Goal: Book appointment/travel/reservation

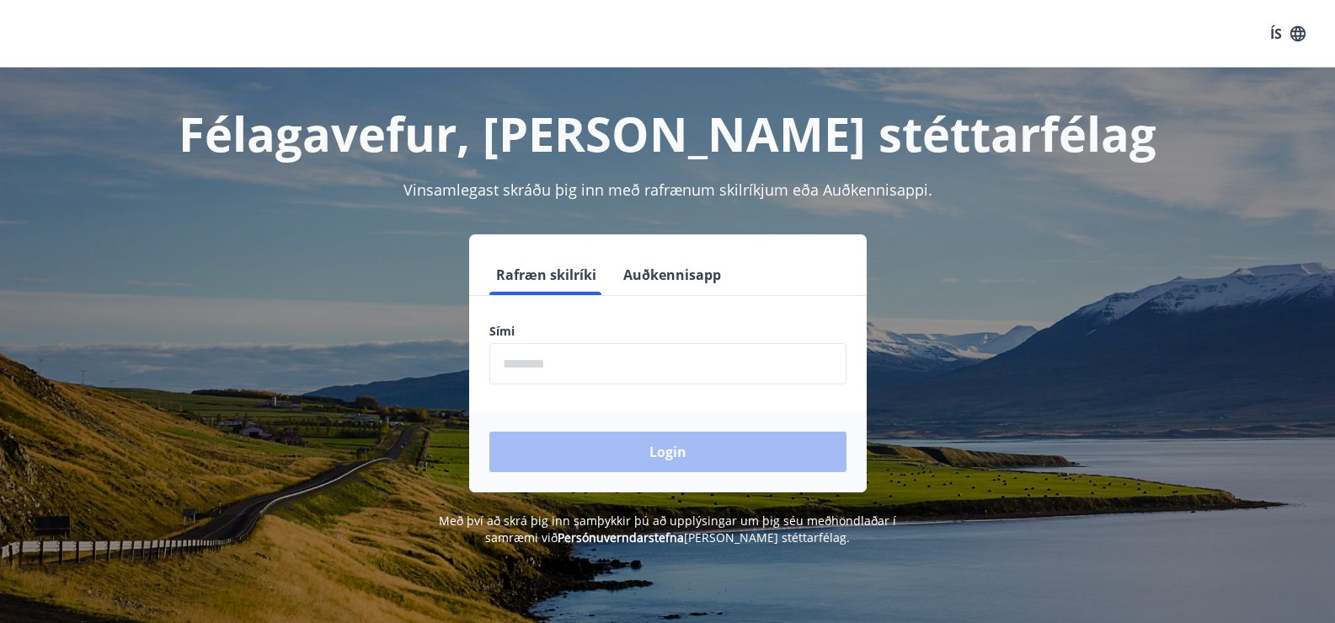
click at [743, 371] on input "phone" at bounding box center [668, 363] width 357 height 41
type input "********"
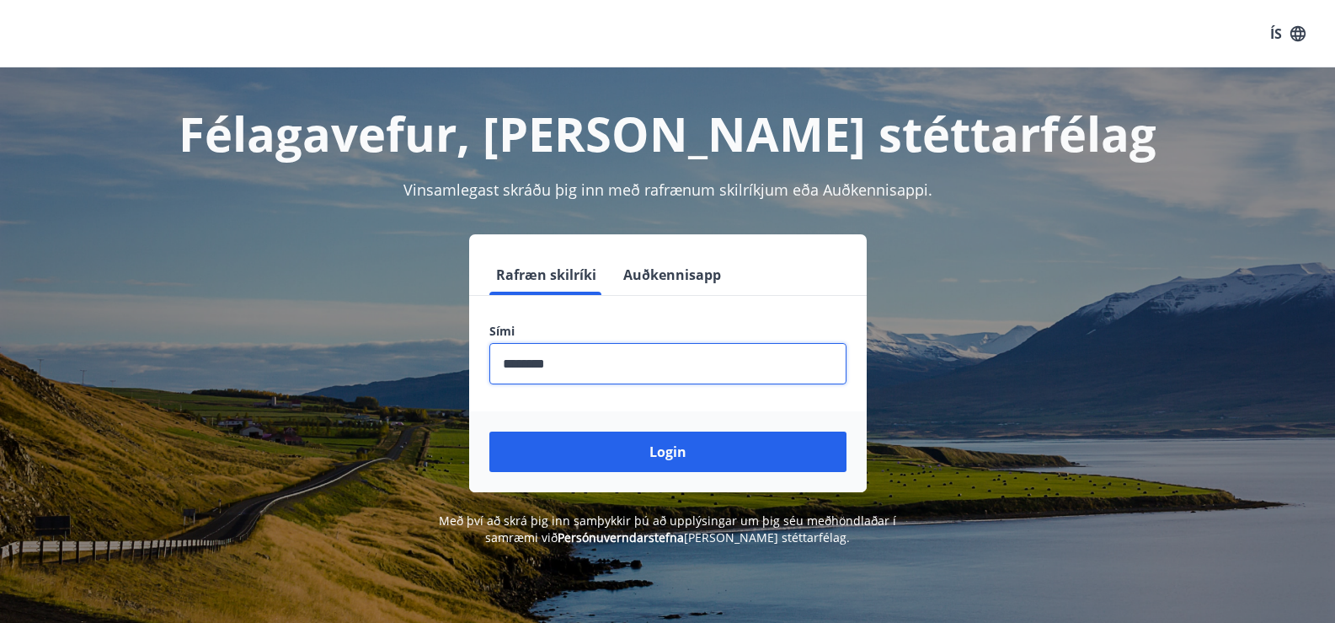
click at [750, 446] on button "Login" at bounding box center [668, 451] width 357 height 40
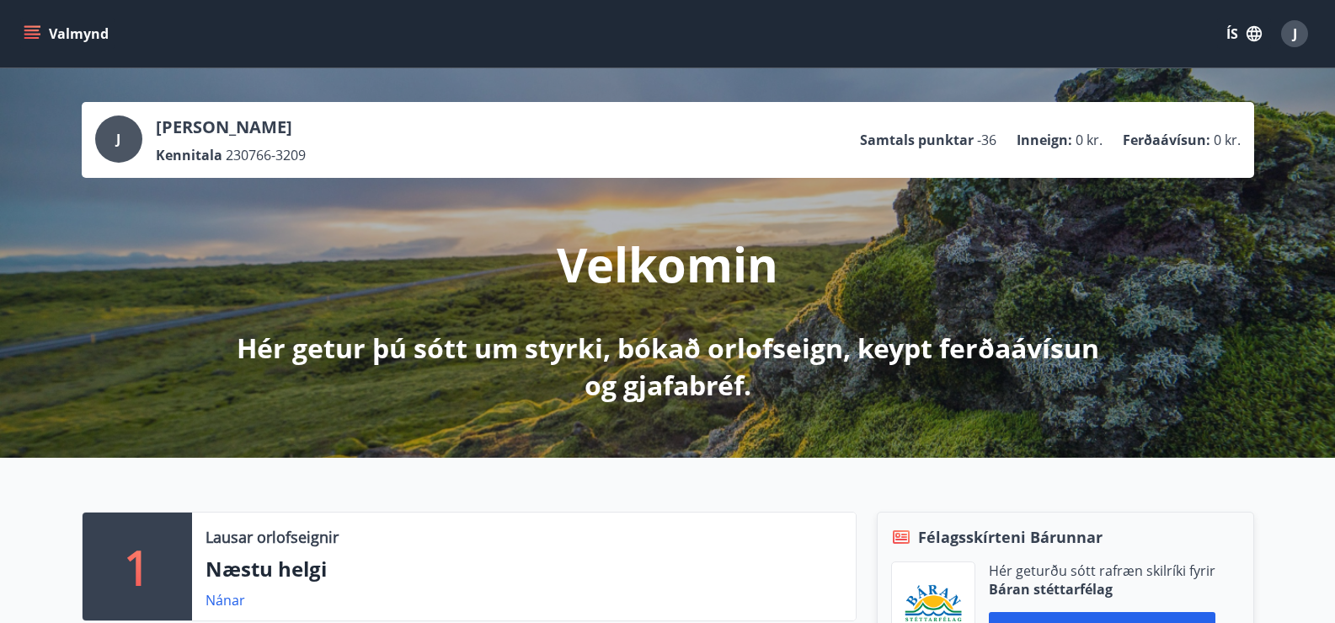
click at [31, 29] on icon "menu" at bounding box center [32, 33] width 17 height 17
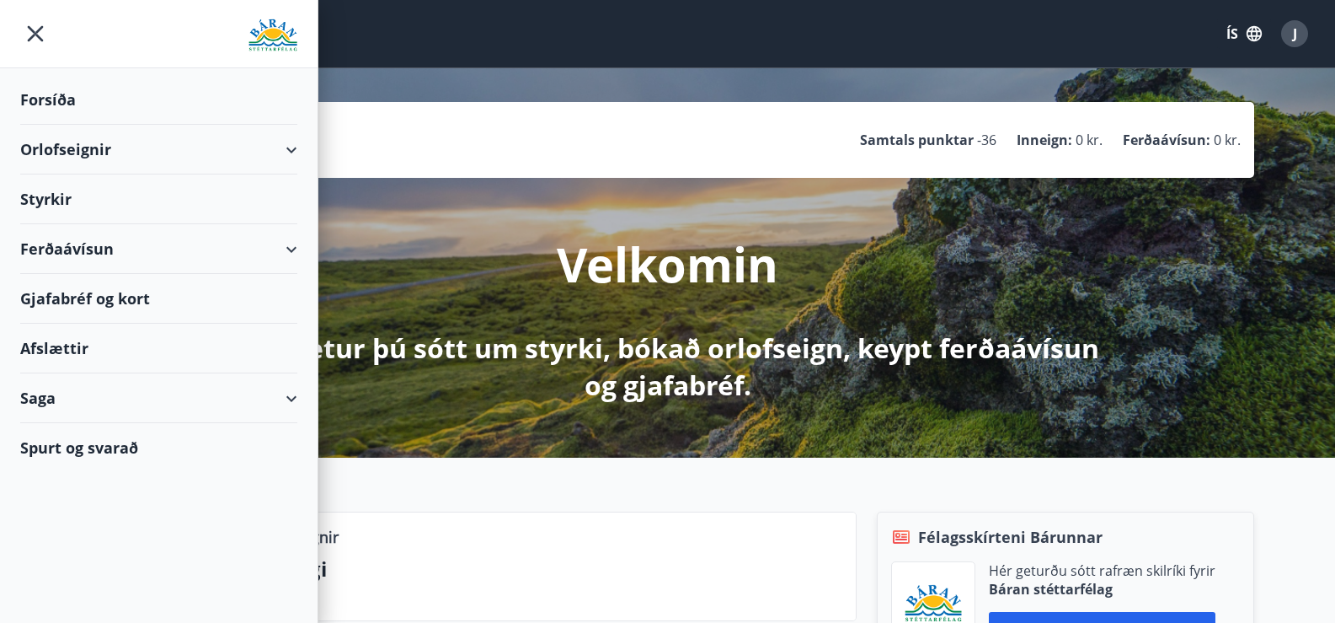
click at [60, 147] on div "Orlofseignir" at bounding box center [158, 150] width 277 height 50
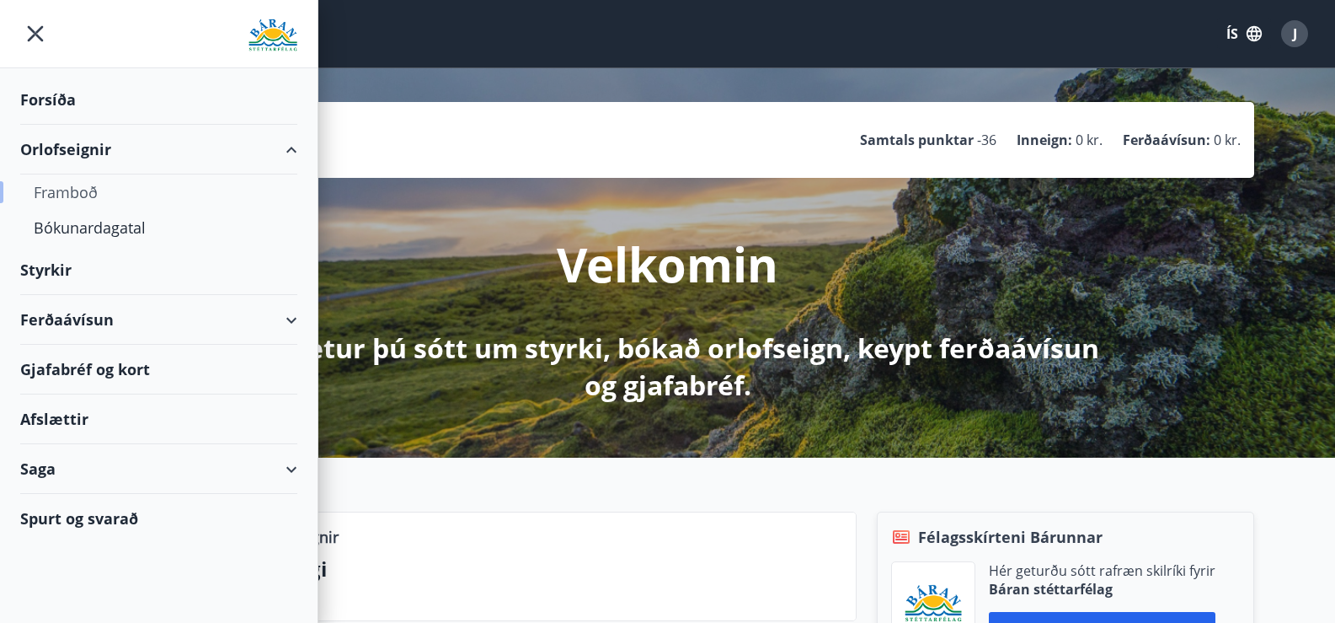
click at [60, 193] on div "Framboð" at bounding box center [159, 191] width 250 height 35
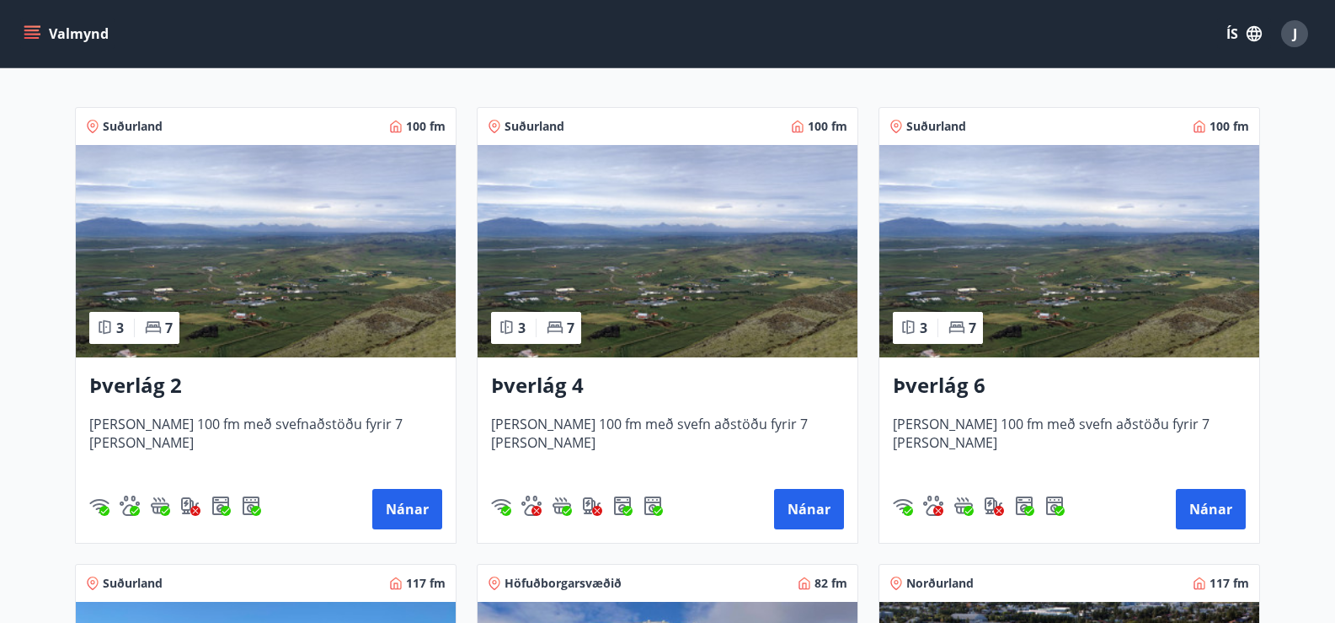
scroll to position [421, 0]
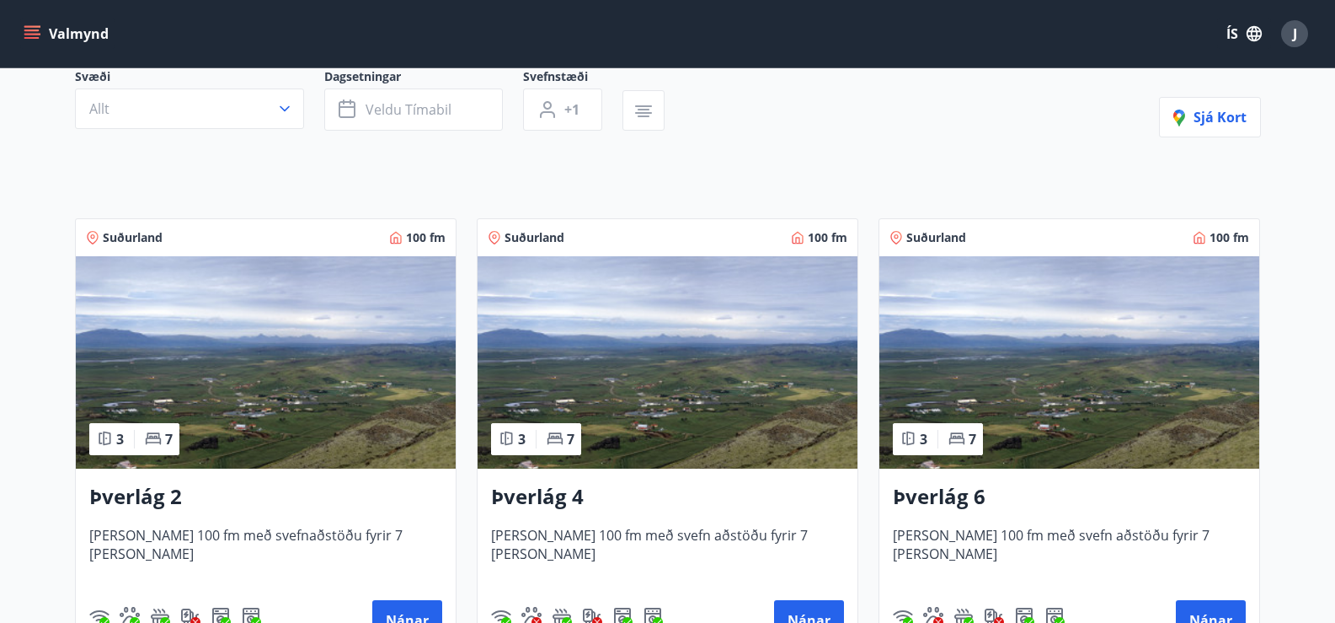
click at [1104, 367] on img at bounding box center [1070, 362] width 380 height 212
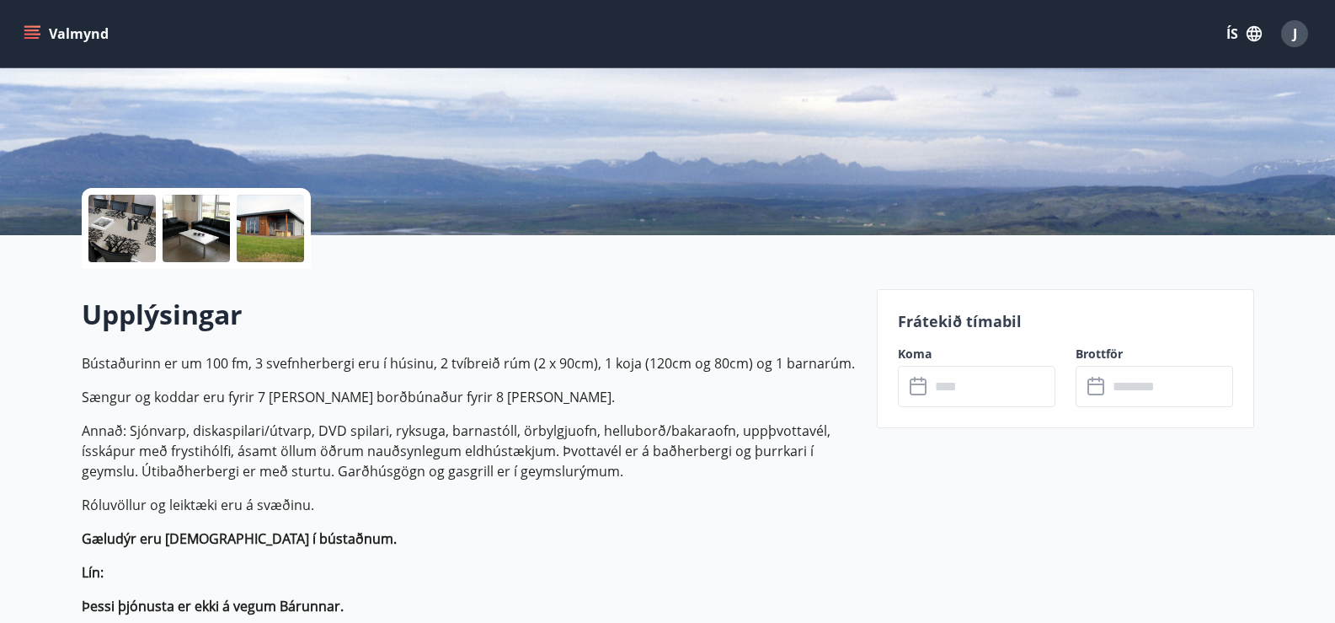
scroll to position [337, 0]
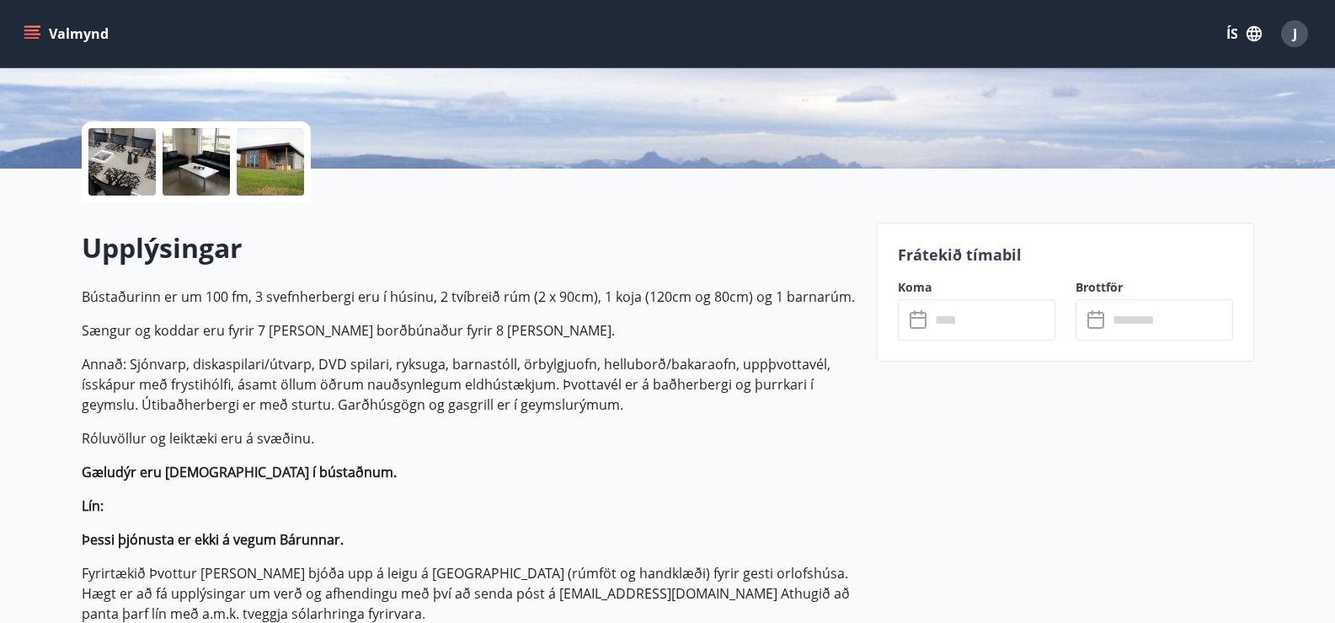
click at [919, 325] on icon at bounding box center [920, 320] width 20 height 20
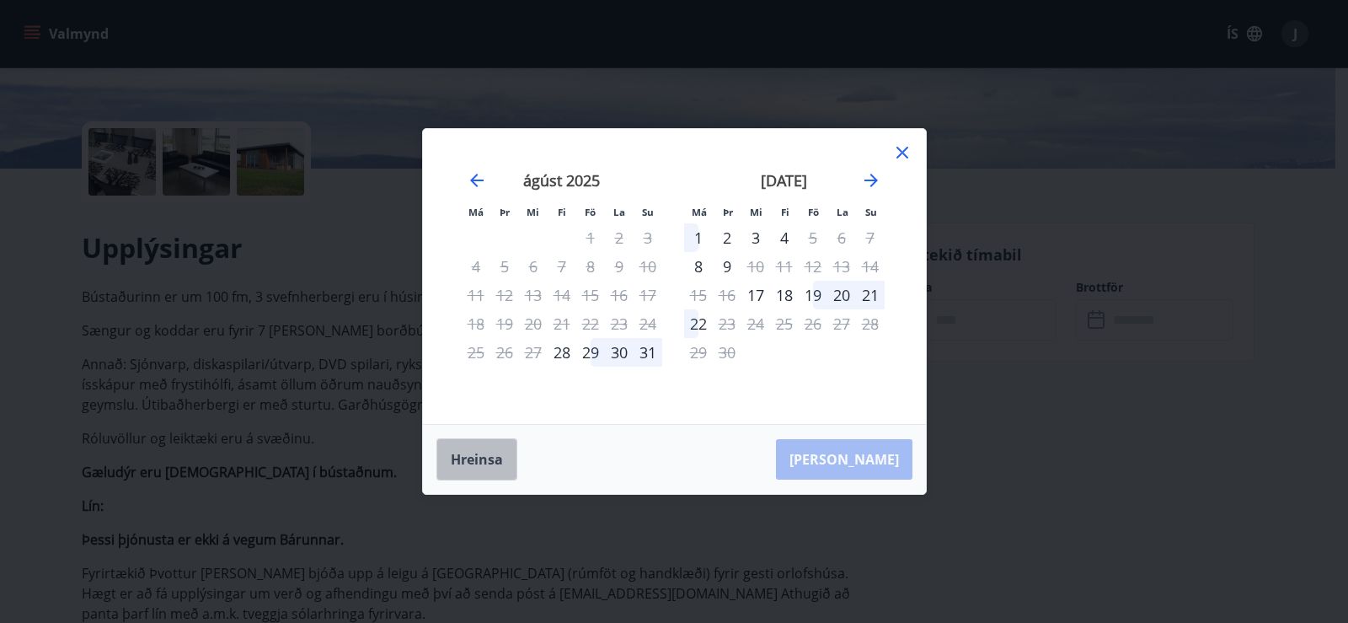
click at [473, 461] on button "Hreinsa" at bounding box center [476, 459] width 81 height 42
click at [861, 179] on icon "Move forward to switch to the next month." at bounding box center [871, 180] width 20 height 20
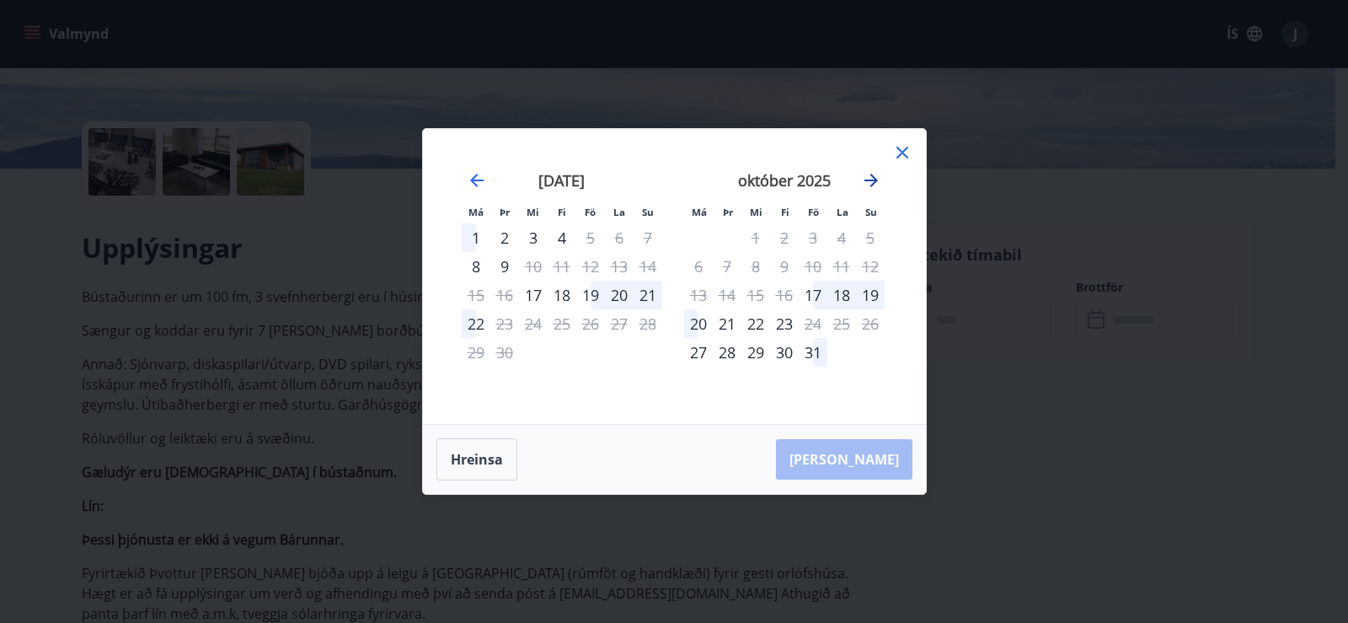
click at [861, 179] on icon "Move forward to switch to the next month." at bounding box center [871, 180] width 20 height 20
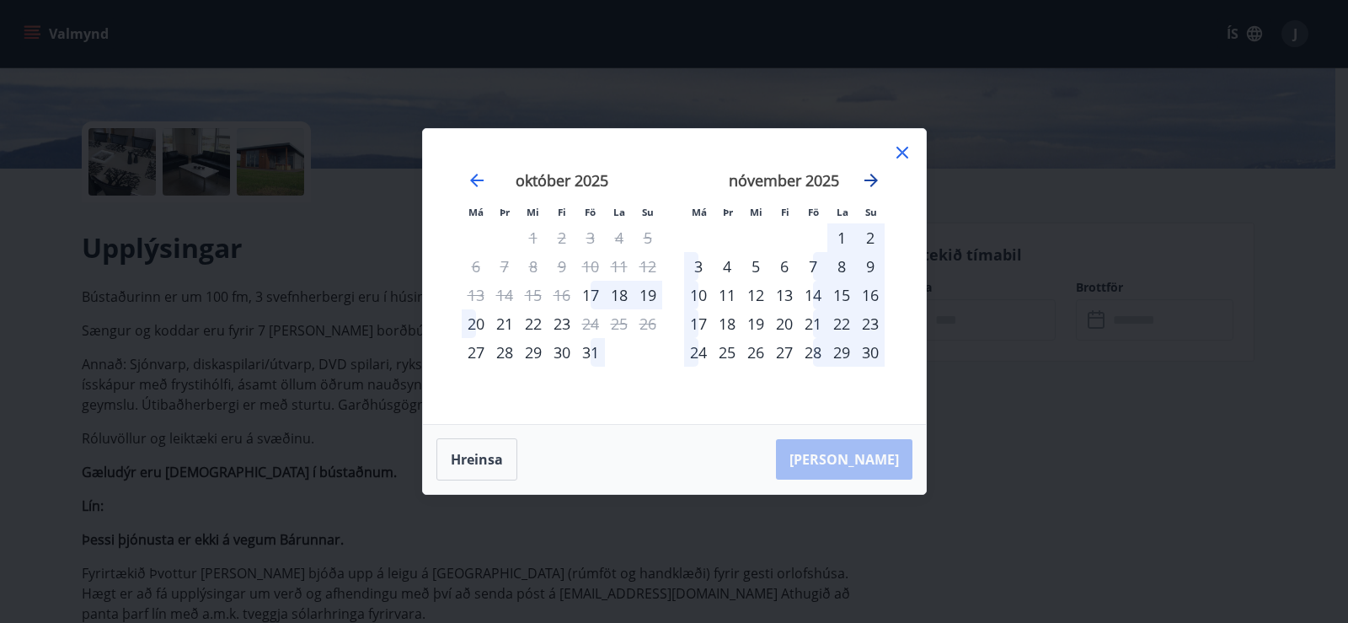
click at [869, 177] on icon "Move forward to switch to the next month." at bounding box center [871, 180] width 20 height 20
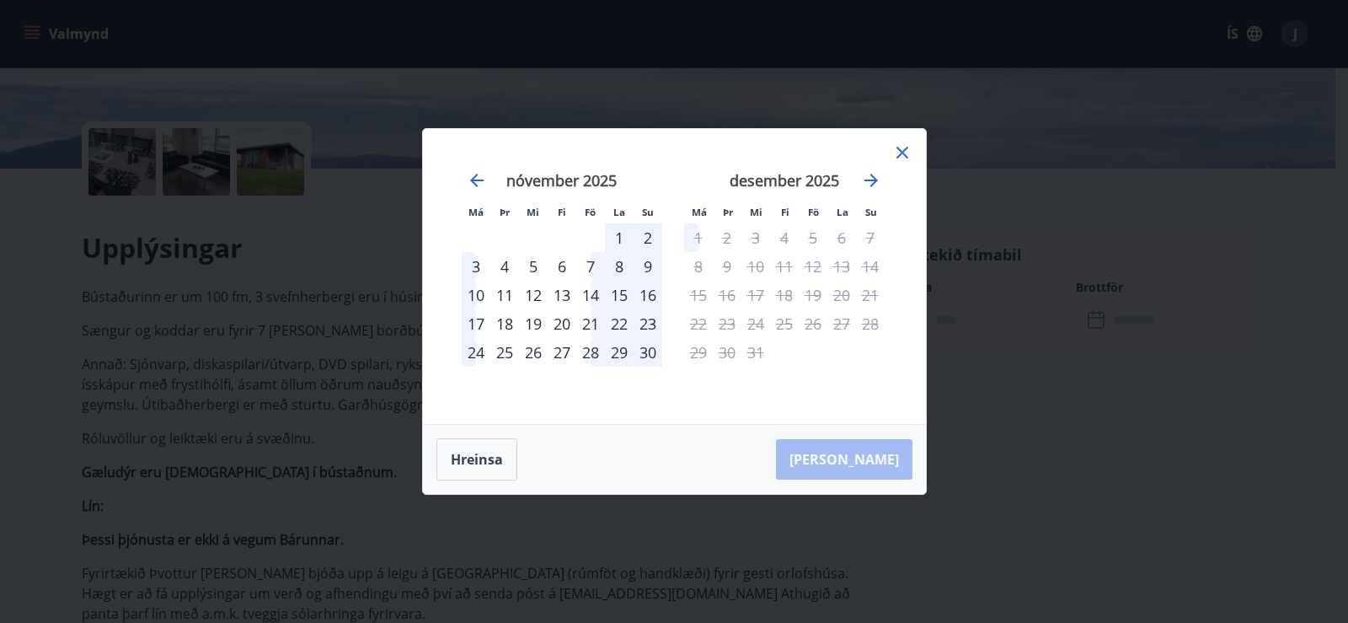
click at [617, 354] on div "29" at bounding box center [619, 352] width 29 height 29
click at [903, 152] on icon at bounding box center [902, 153] width 12 height 12
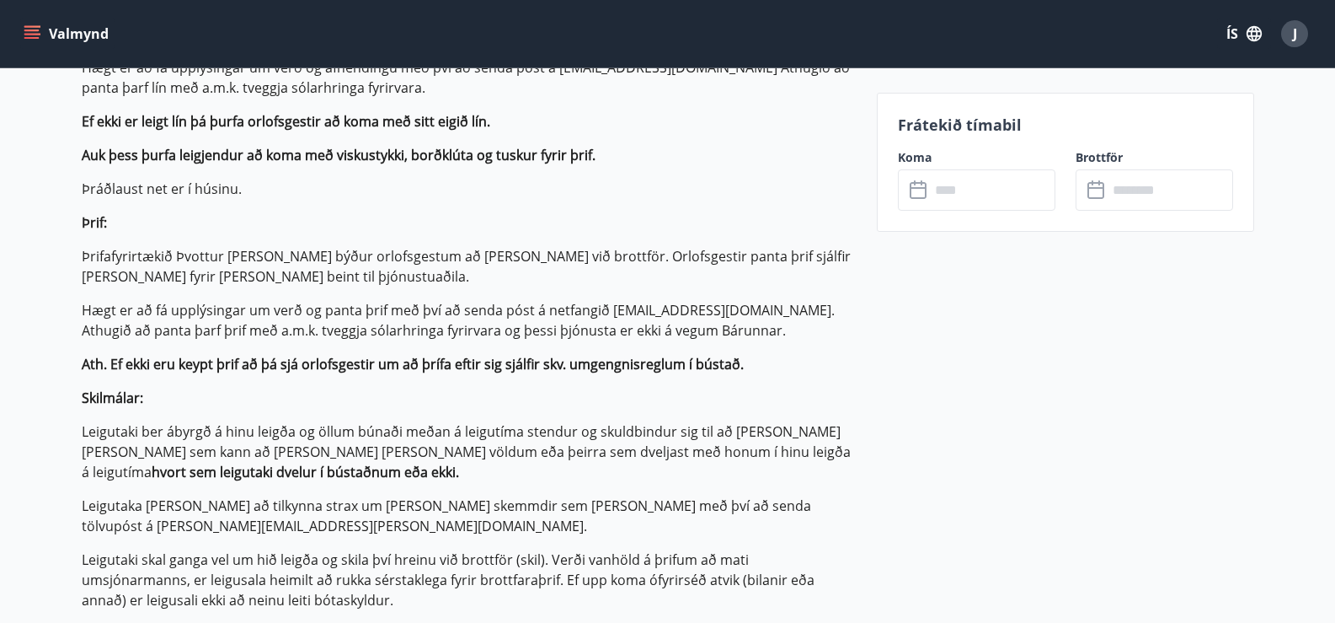
scroll to position [927, 0]
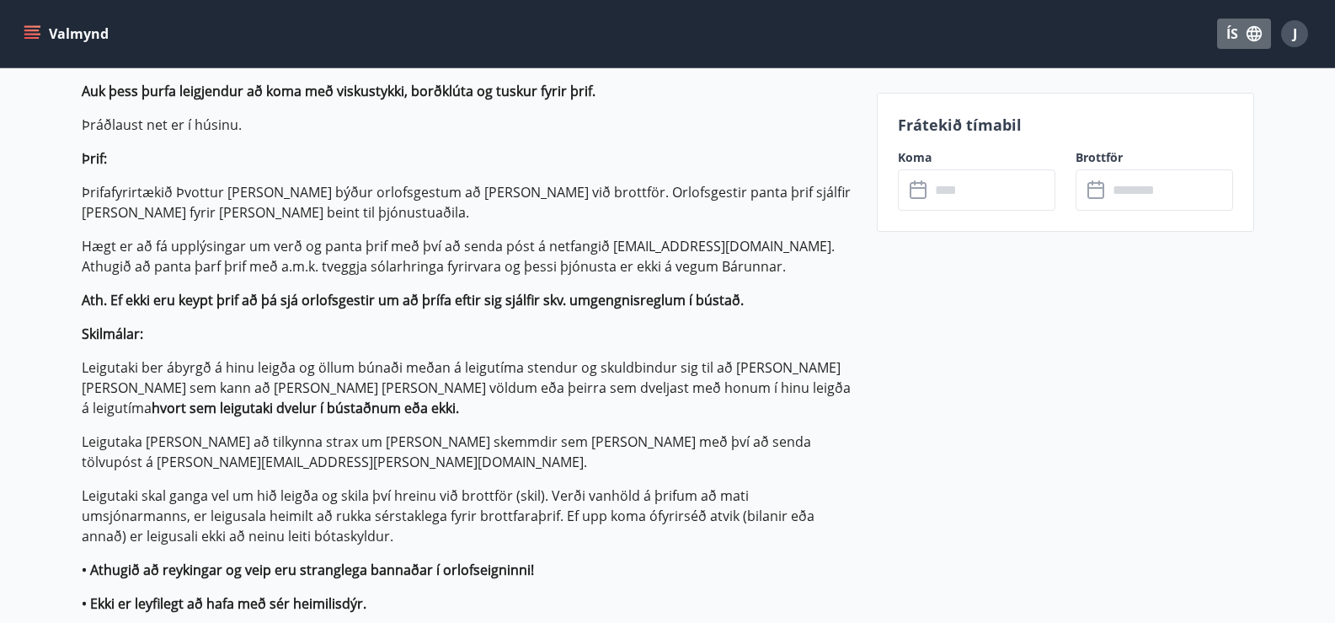
click at [1256, 36] on icon "button" at bounding box center [1254, 33] width 15 height 15
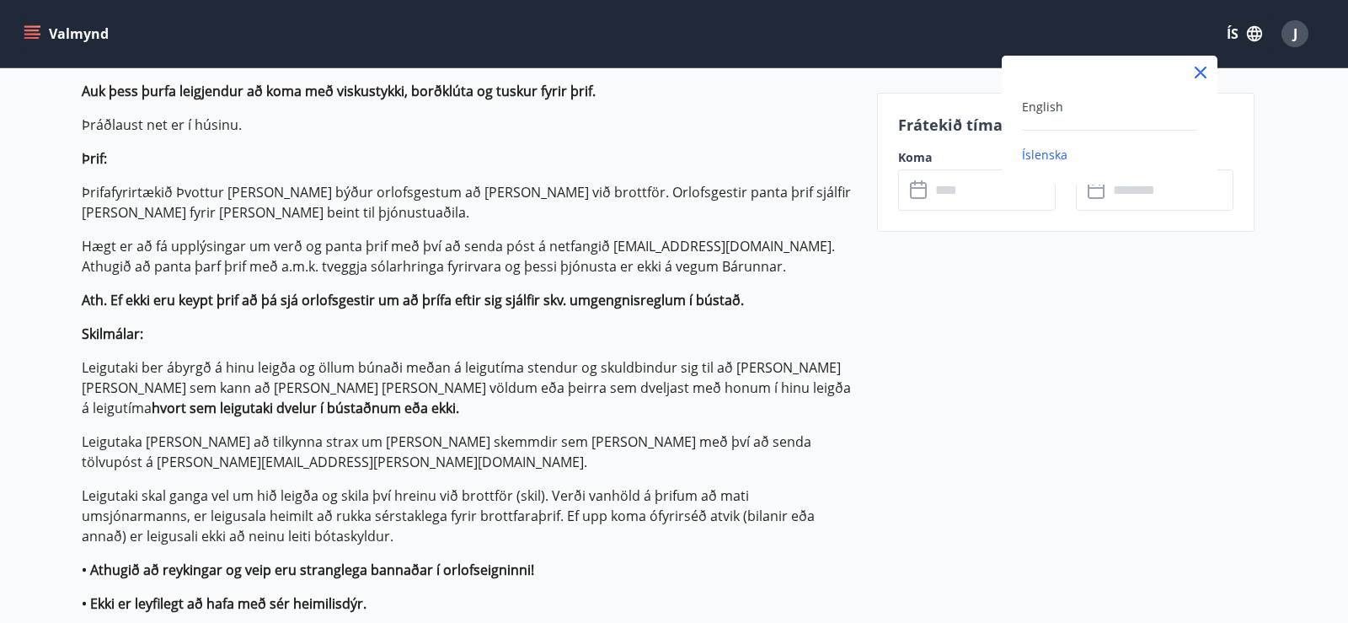
click at [1087, 113] on div "English" at bounding box center [1109, 106] width 175 height 20
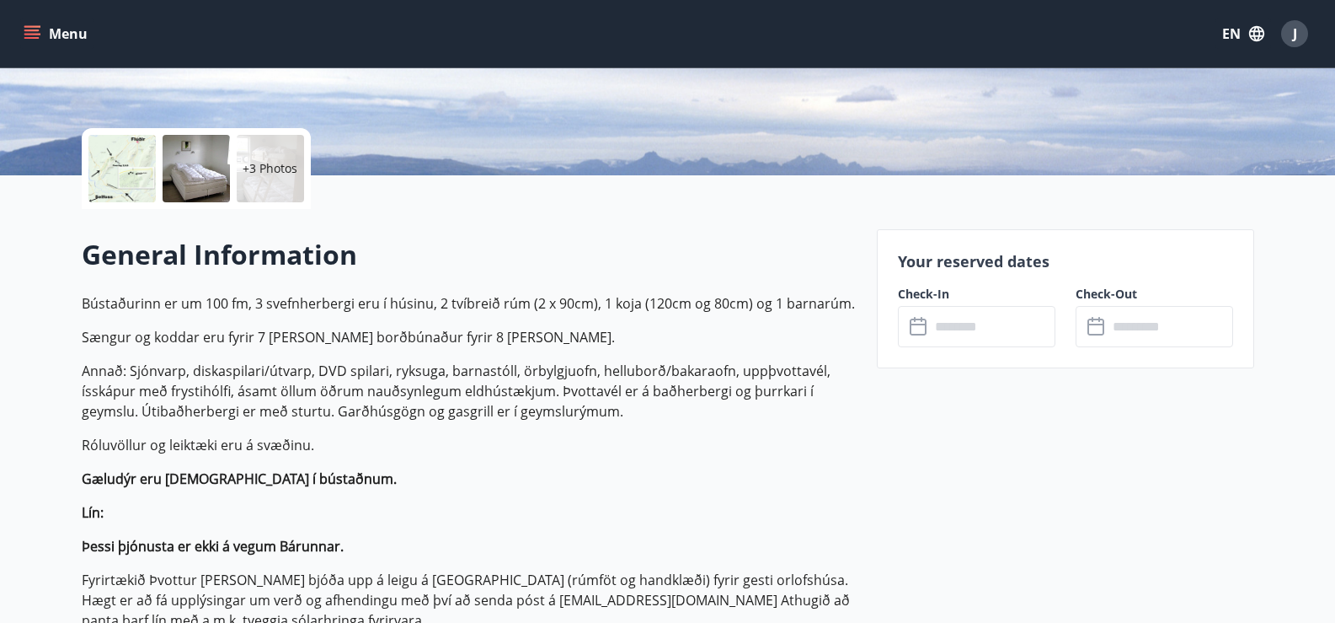
scroll to position [421, 0]
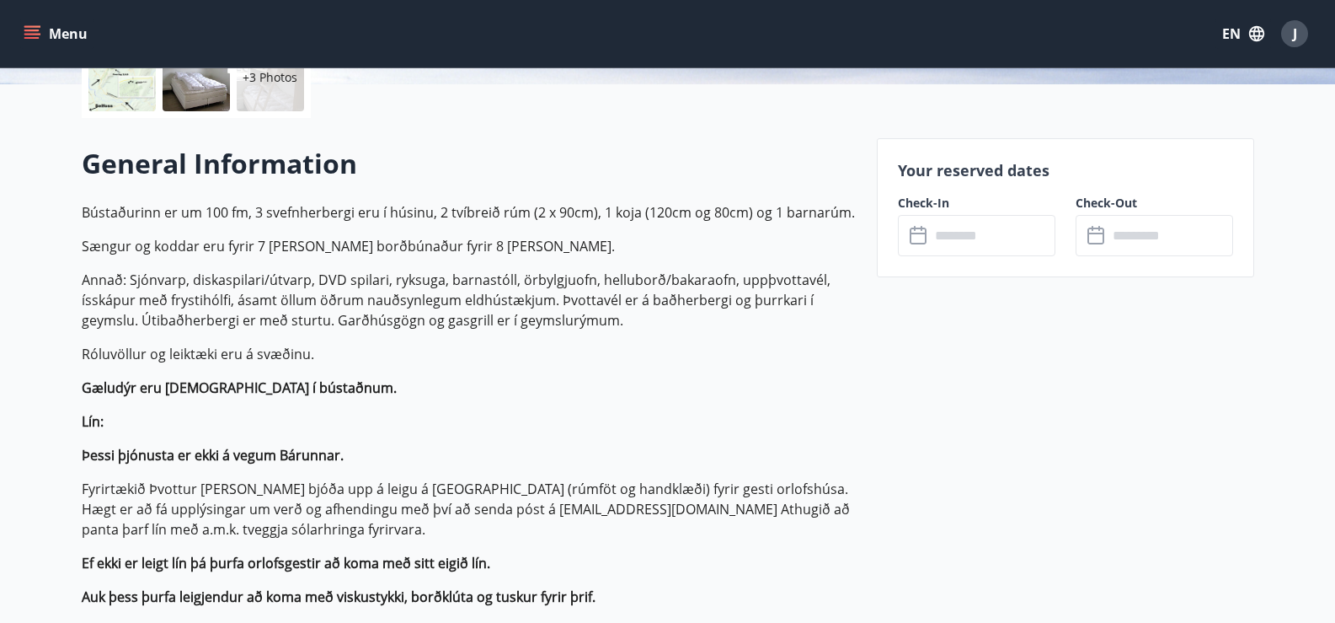
scroll to position [927, 0]
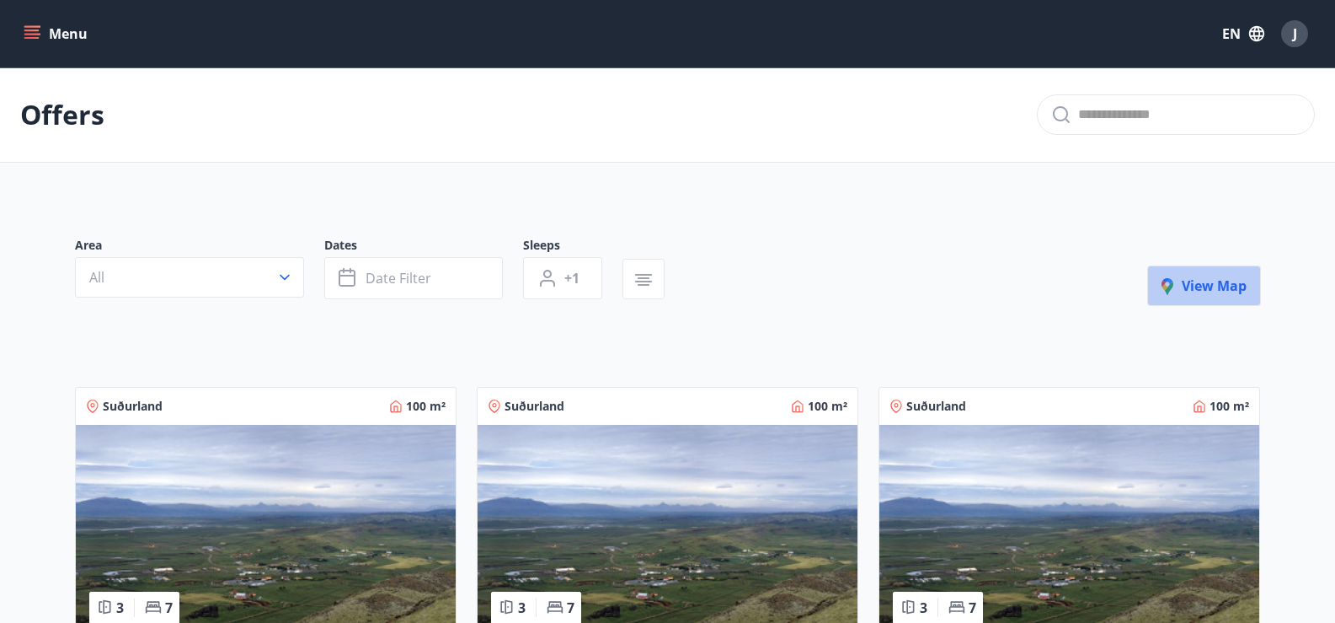
click at [1225, 288] on span "View map" at bounding box center [1204, 285] width 85 height 19
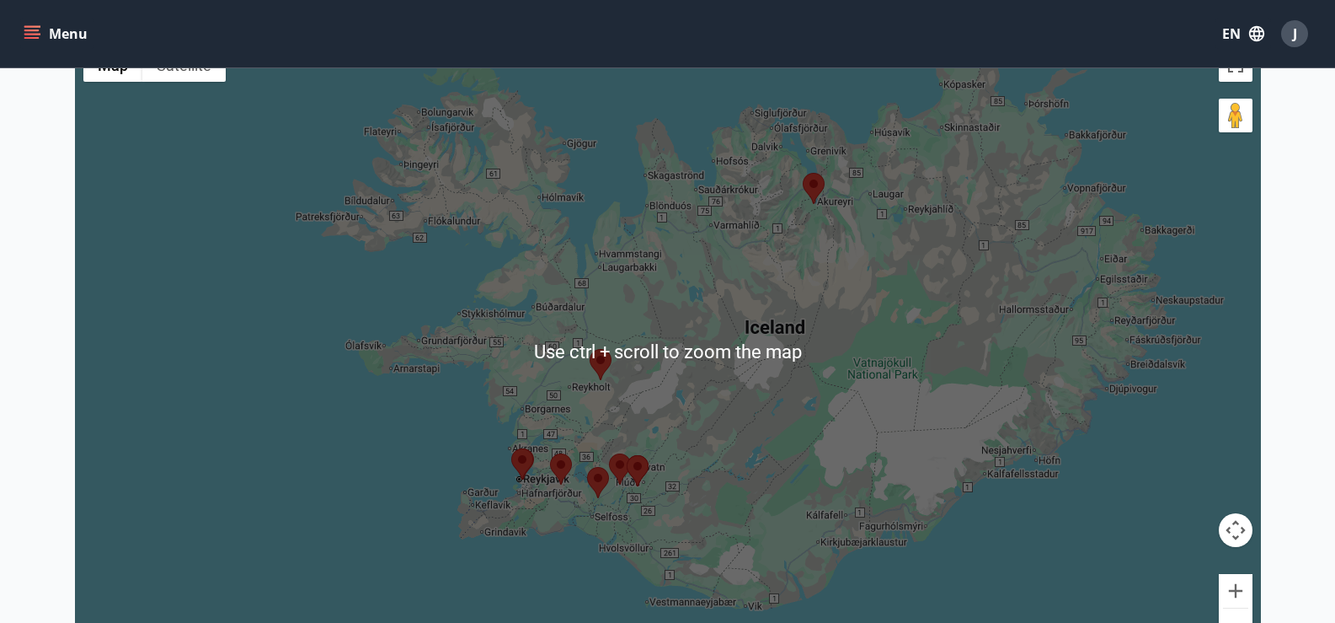
scroll to position [253, 0]
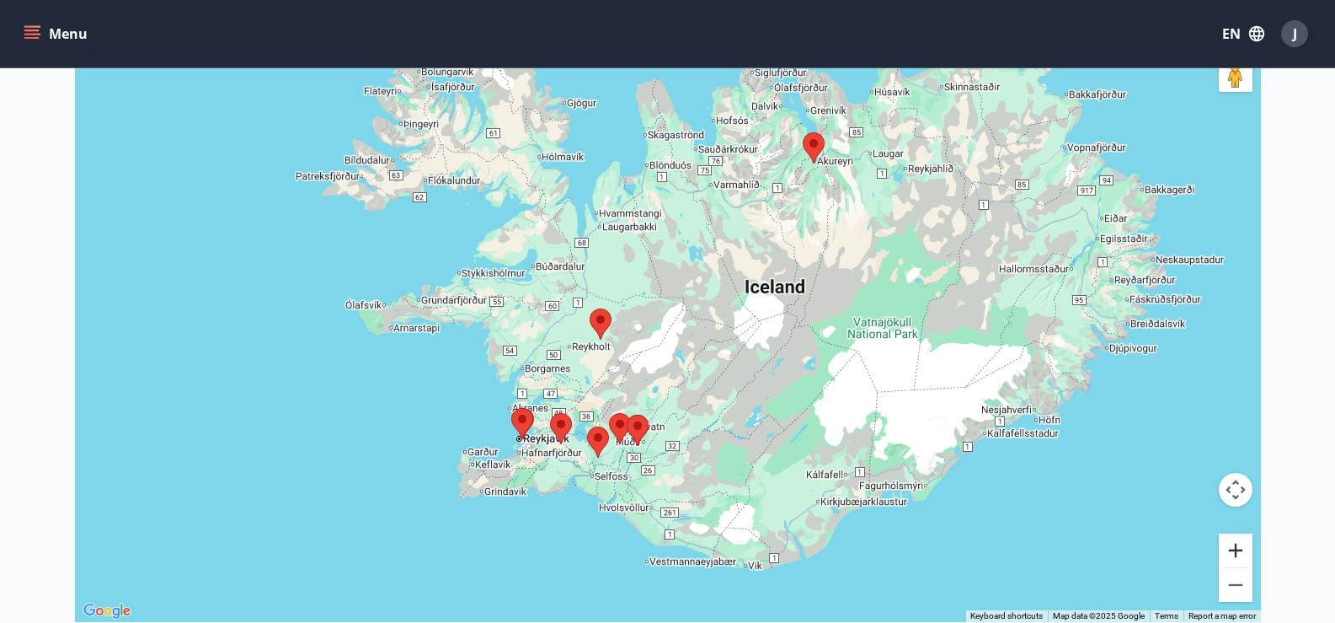
click at [1245, 557] on button "Zoom in" at bounding box center [1236, 550] width 34 height 34
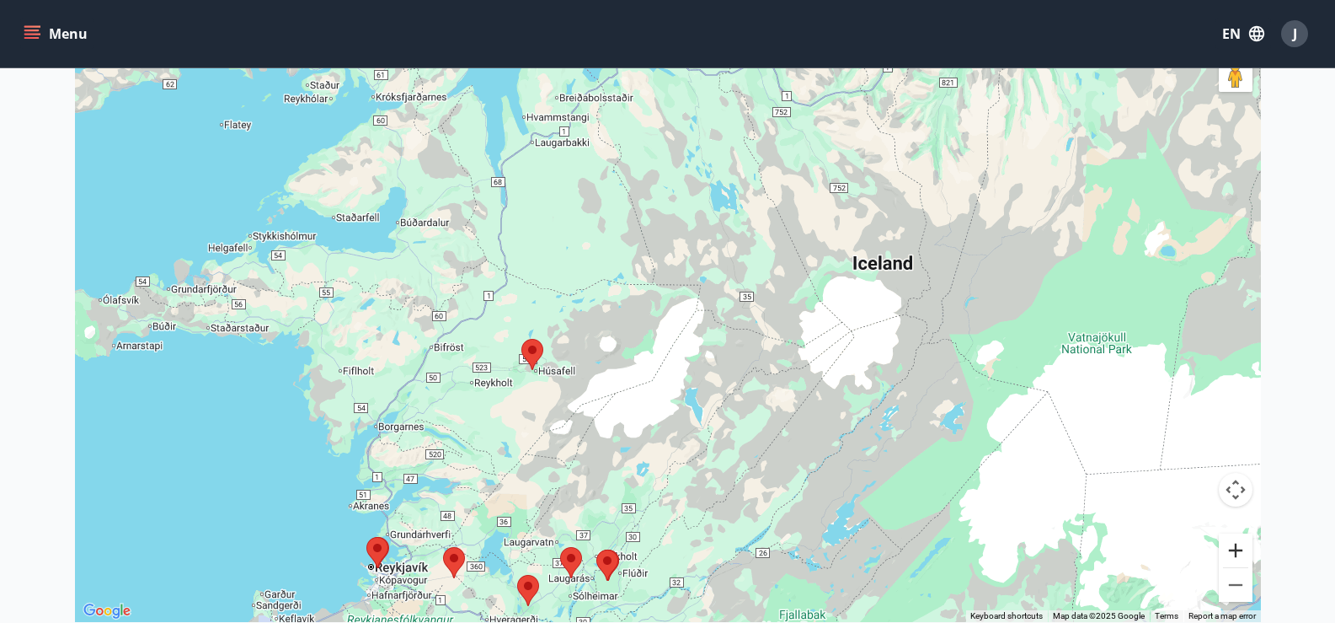
click at [1245, 557] on button "Zoom in" at bounding box center [1236, 550] width 34 height 34
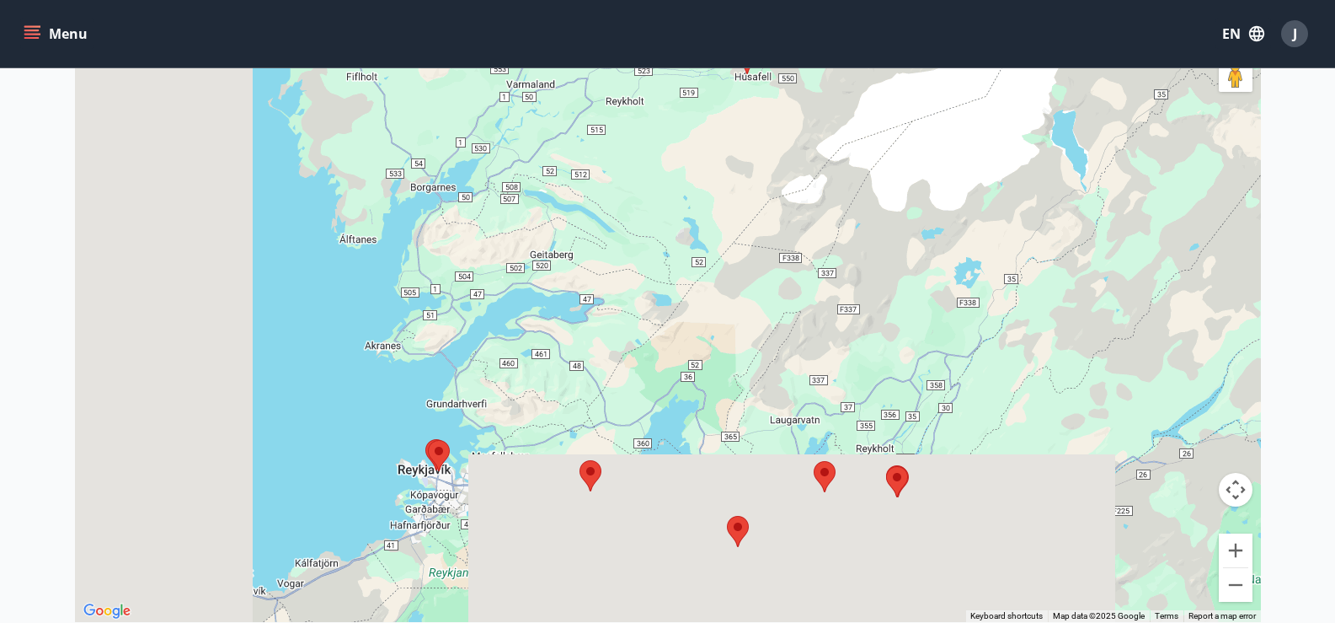
drag, startPoint x: 836, startPoint y: 501, endPoint x: 1281, endPoint y: 88, distance: 606.9
click at [1281, 88] on main "Offers Map Close map ← Move left → Move right ↑ Move up ↓ Move down + Zoom in -…" at bounding box center [667, 225] width 1335 height 821
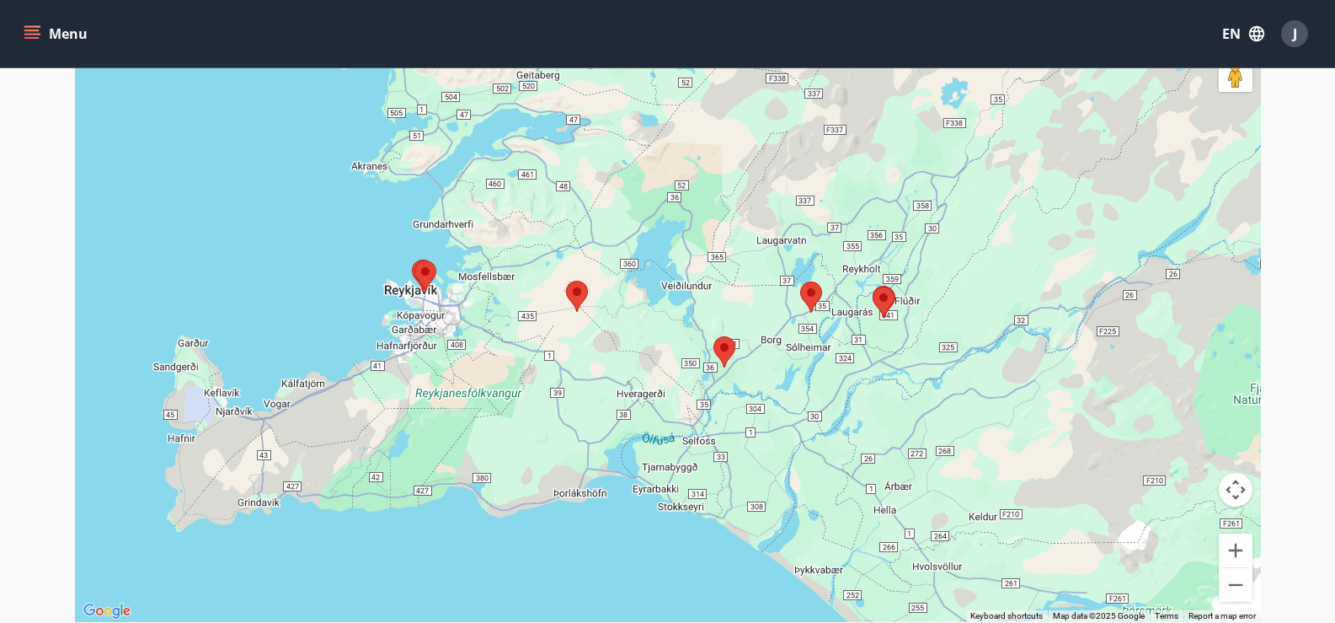
drag, startPoint x: 711, startPoint y: 529, endPoint x: 567, endPoint y: 428, distance: 176.0
click at [567, 428] on div at bounding box center [668, 310] width 1186 height 623
click at [1231, 555] on button "Zoom in" at bounding box center [1236, 550] width 34 height 34
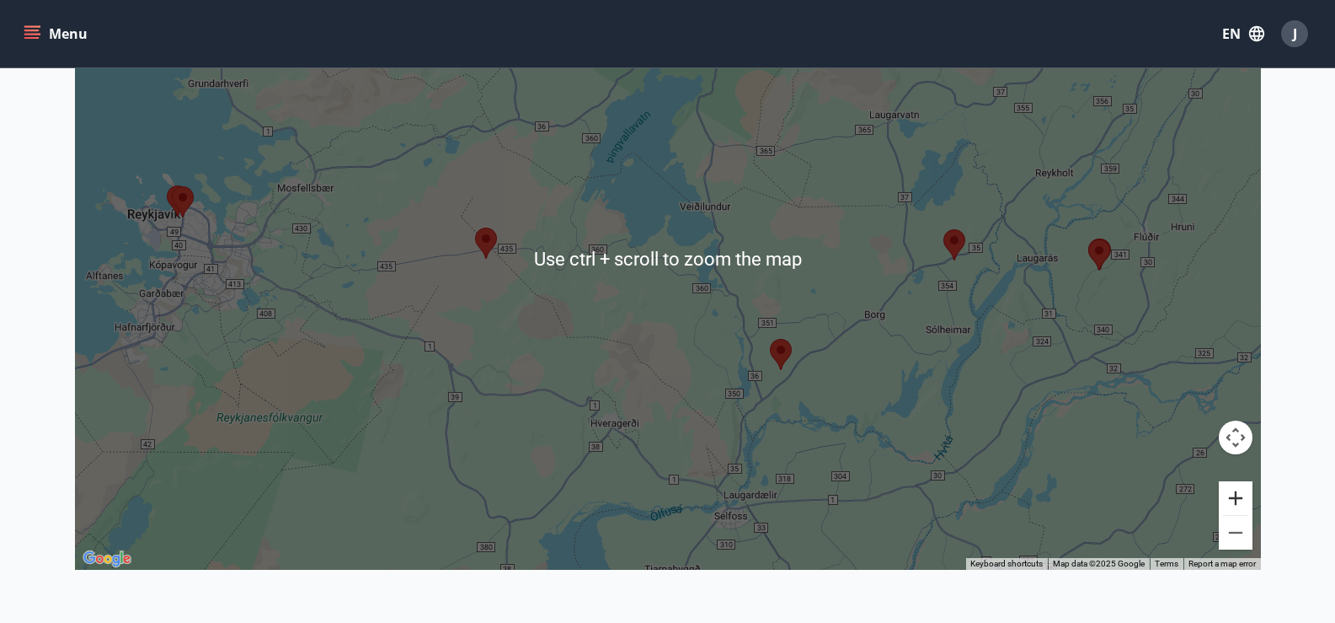
scroll to position [337, 0]
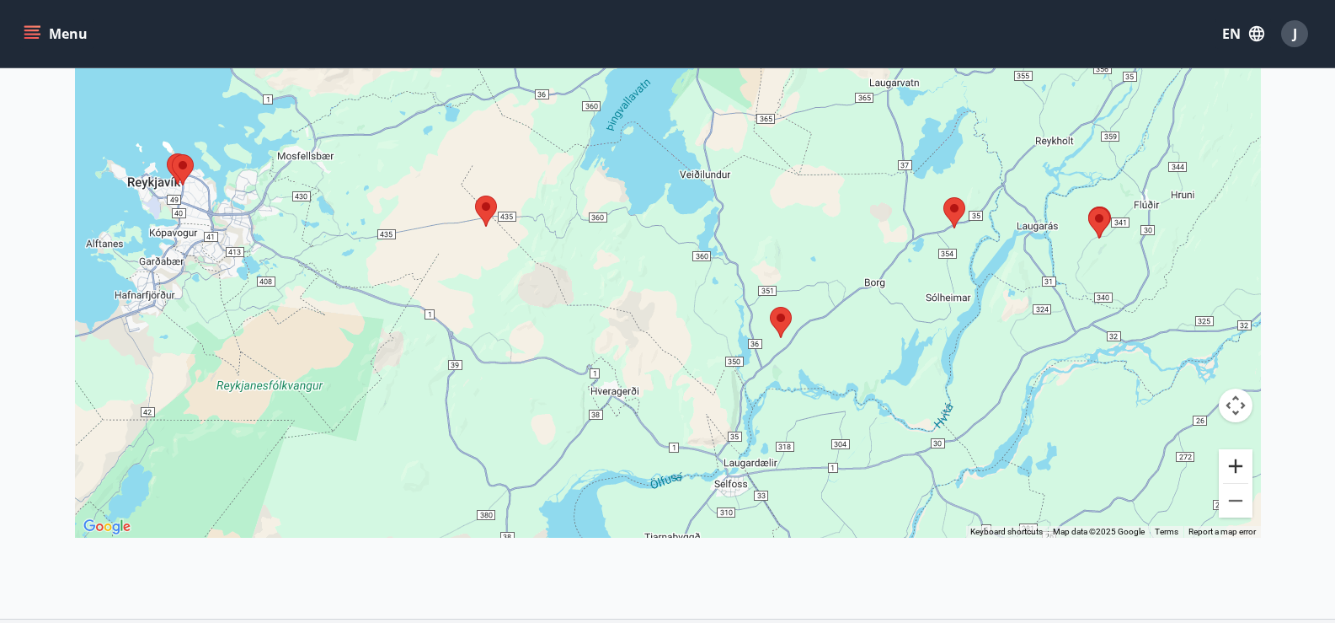
click at [1240, 464] on button "Zoom in" at bounding box center [1236, 466] width 34 height 34
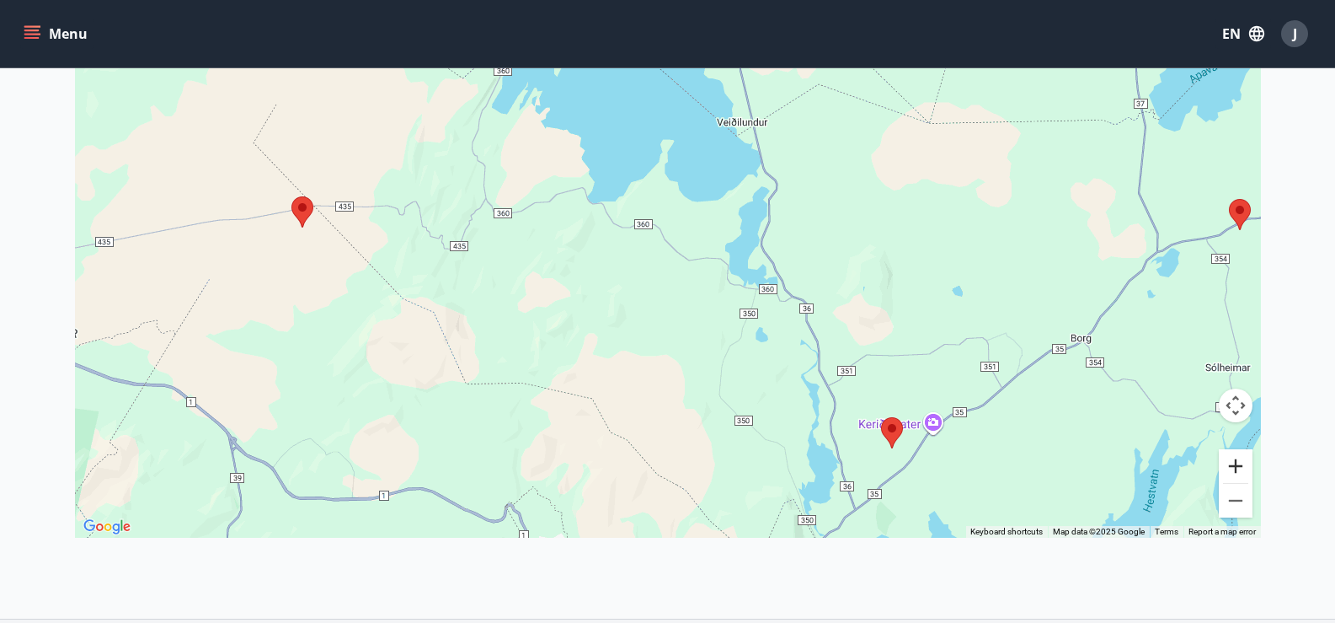
click at [1237, 462] on button "Zoom in" at bounding box center [1236, 466] width 34 height 34
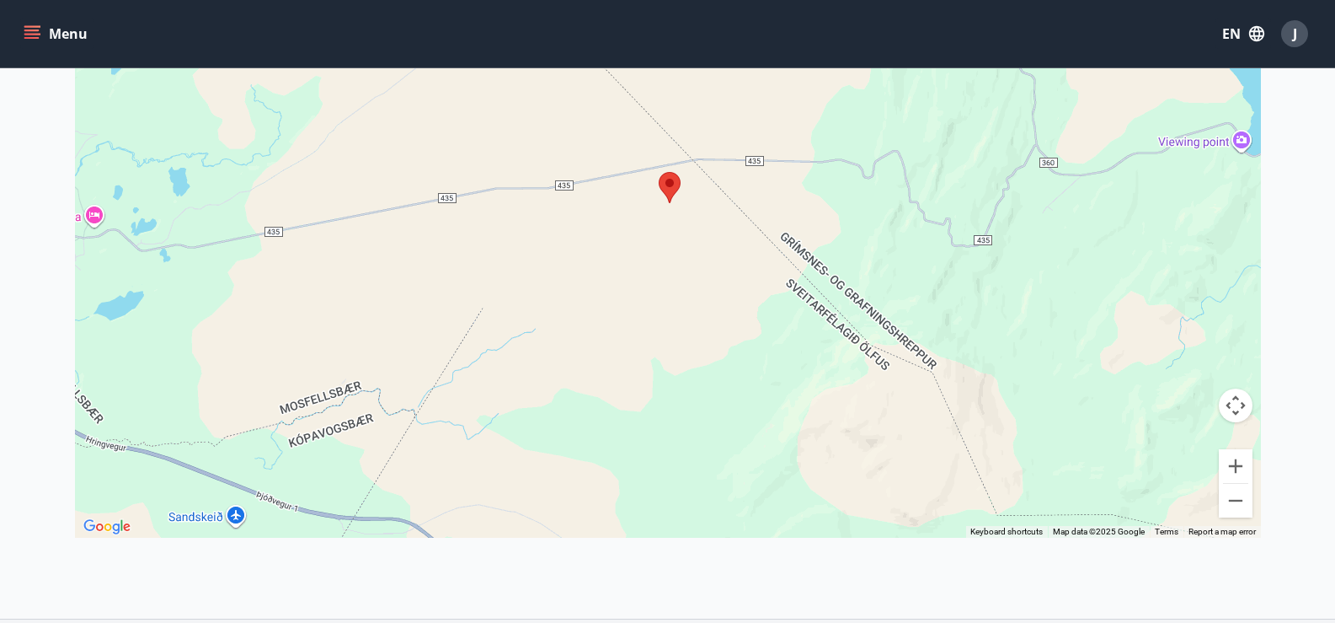
drag, startPoint x: 490, startPoint y: 346, endPoint x: 1201, endPoint y: 325, distance: 712.2
click at [1201, 325] on div at bounding box center [668, 226] width 1186 height 623
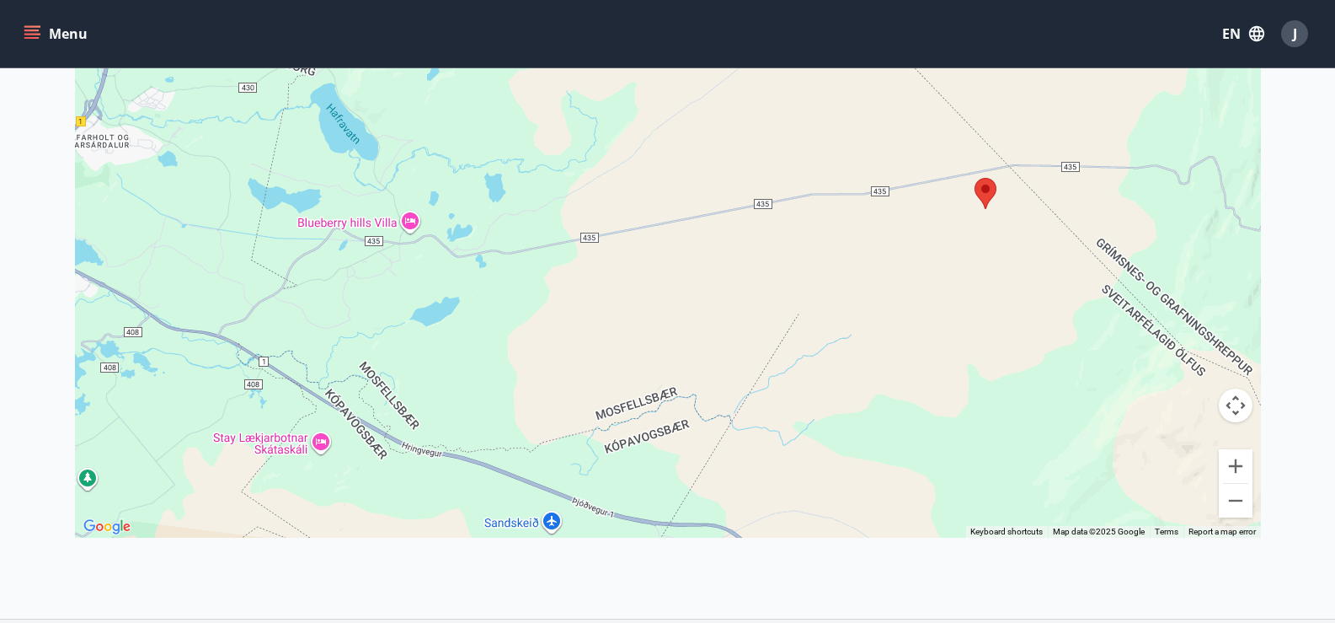
drag, startPoint x: 788, startPoint y: 372, endPoint x: 1077, endPoint y: 370, distance: 289.0
click at [1077, 370] on div at bounding box center [668, 226] width 1186 height 623
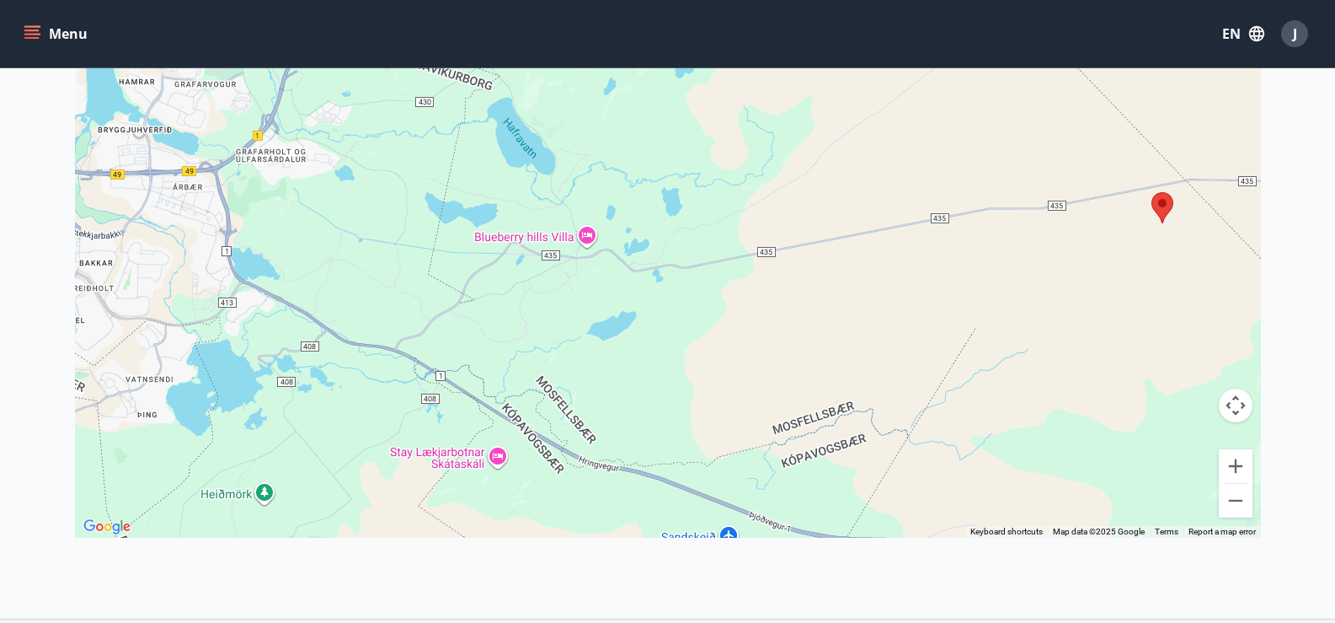
drag, startPoint x: 841, startPoint y: 401, endPoint x: 1021, endPoint y: 415, distance: 180.8
click at [1021, 415] on div at bounding box center [668, 226] width 1186 height 623
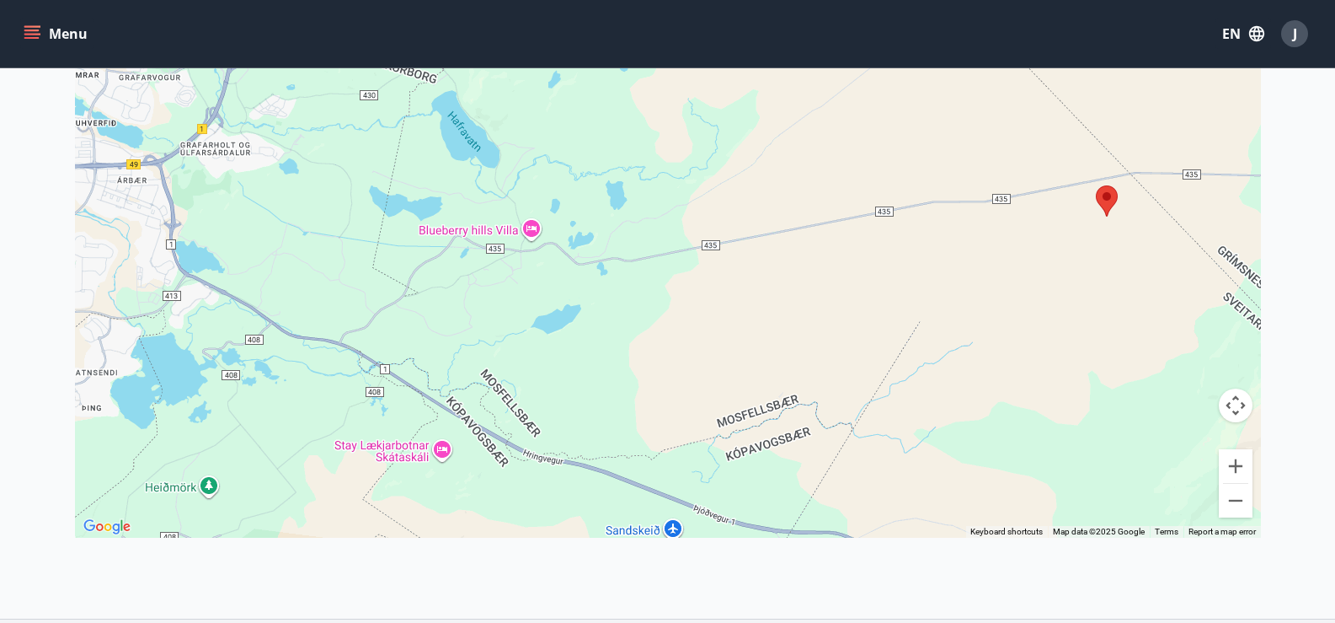
drag, startPoint x: 836, startPoint y: 335, endPoint x: 0, endPoint y: 265, distance: 838.8
click at [4, 265] on main "Offers Map Close map ← Move left → Move right ↑ Move up ↓ Move down + Zoom in -…" at bounding box center [667, 140] width 1335 height 821
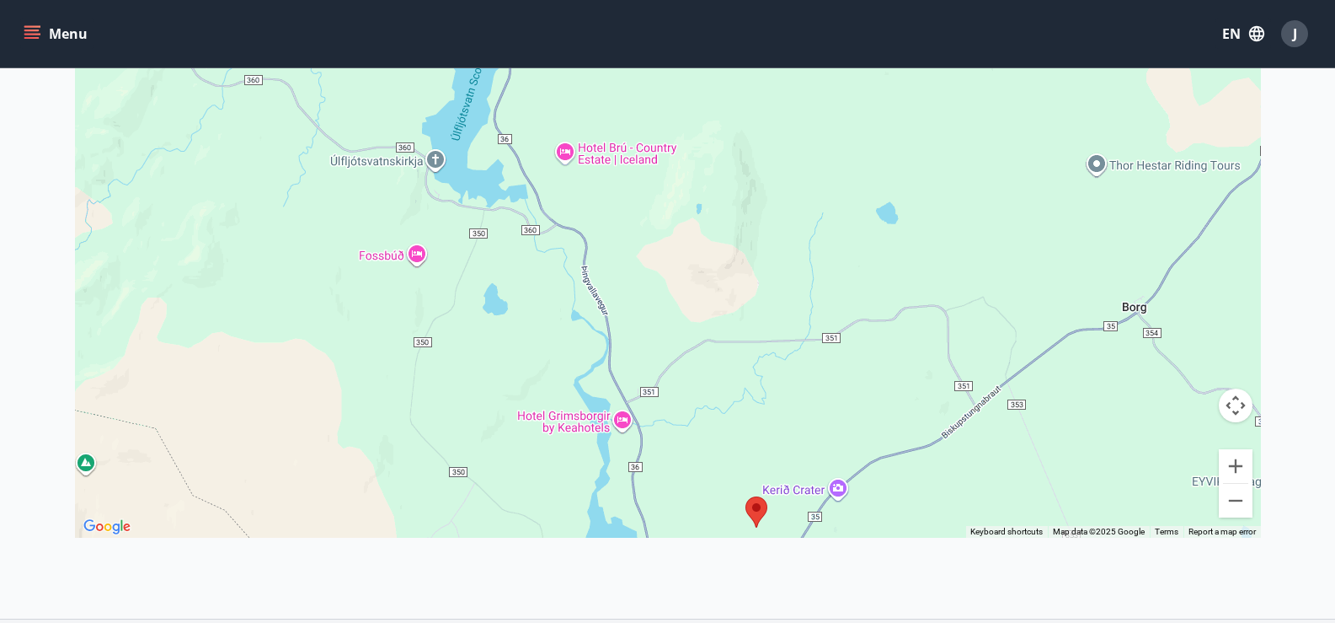
drag, startPoint x: 799, startPoint y: 303, endPoint x: 570, endPoint y: 229, distance: 240.9
click at [576, 243] on div at bounding box center [668, 226] width 1186 height 623
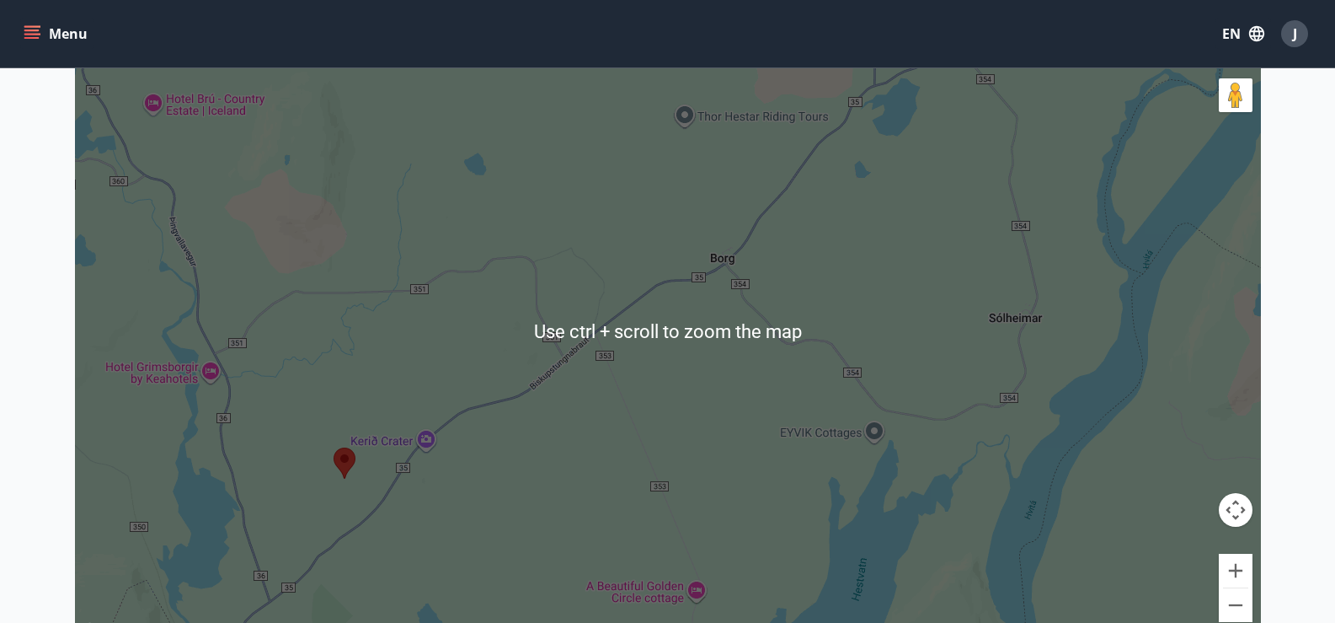
scroll to position [222, 0]
